Goal: Information Seeking & Learning: Learn about a topic

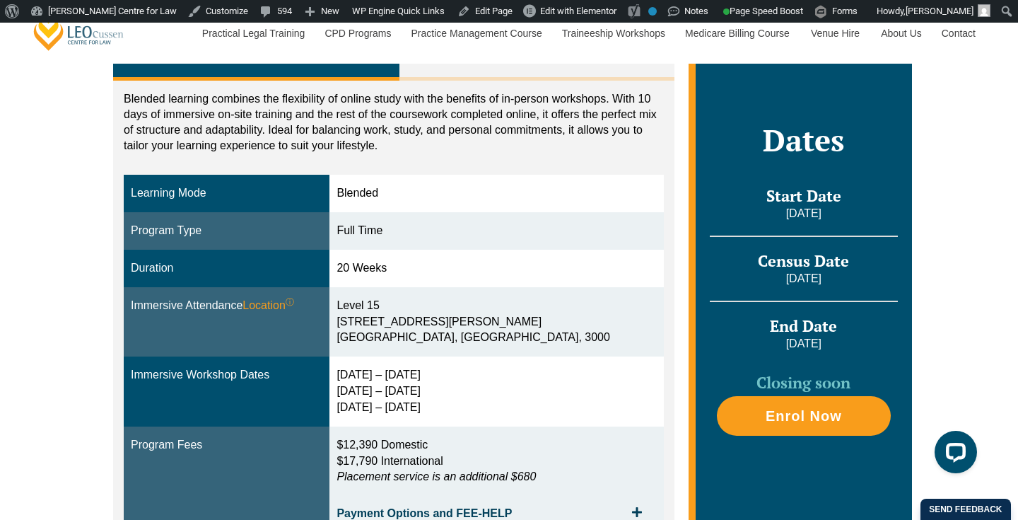
scroll to position [330, 0]
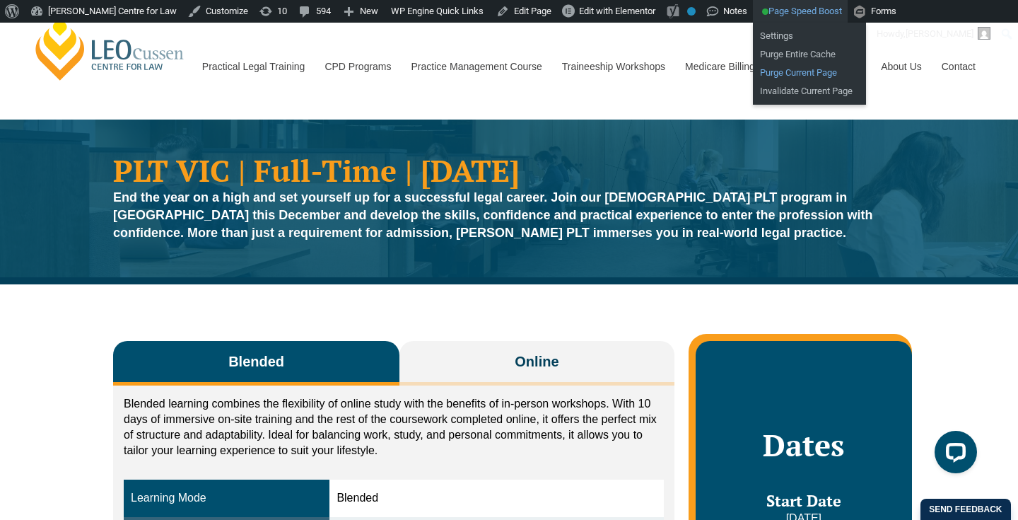
click at [823, 76] on link "Purge Current Page" at bounding box center [809, 73] width 113 height 18
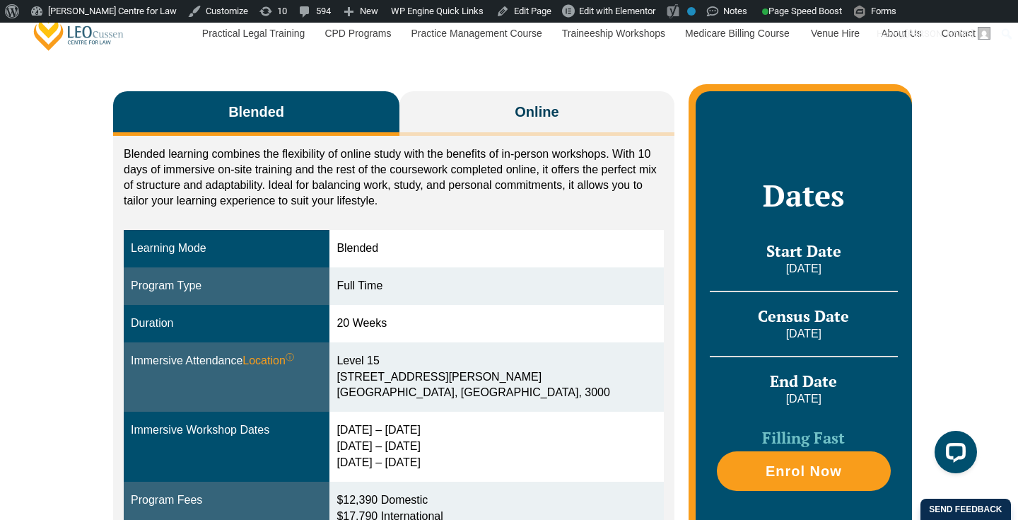
scroll to position [286, 0]
